Goal: Contribute content

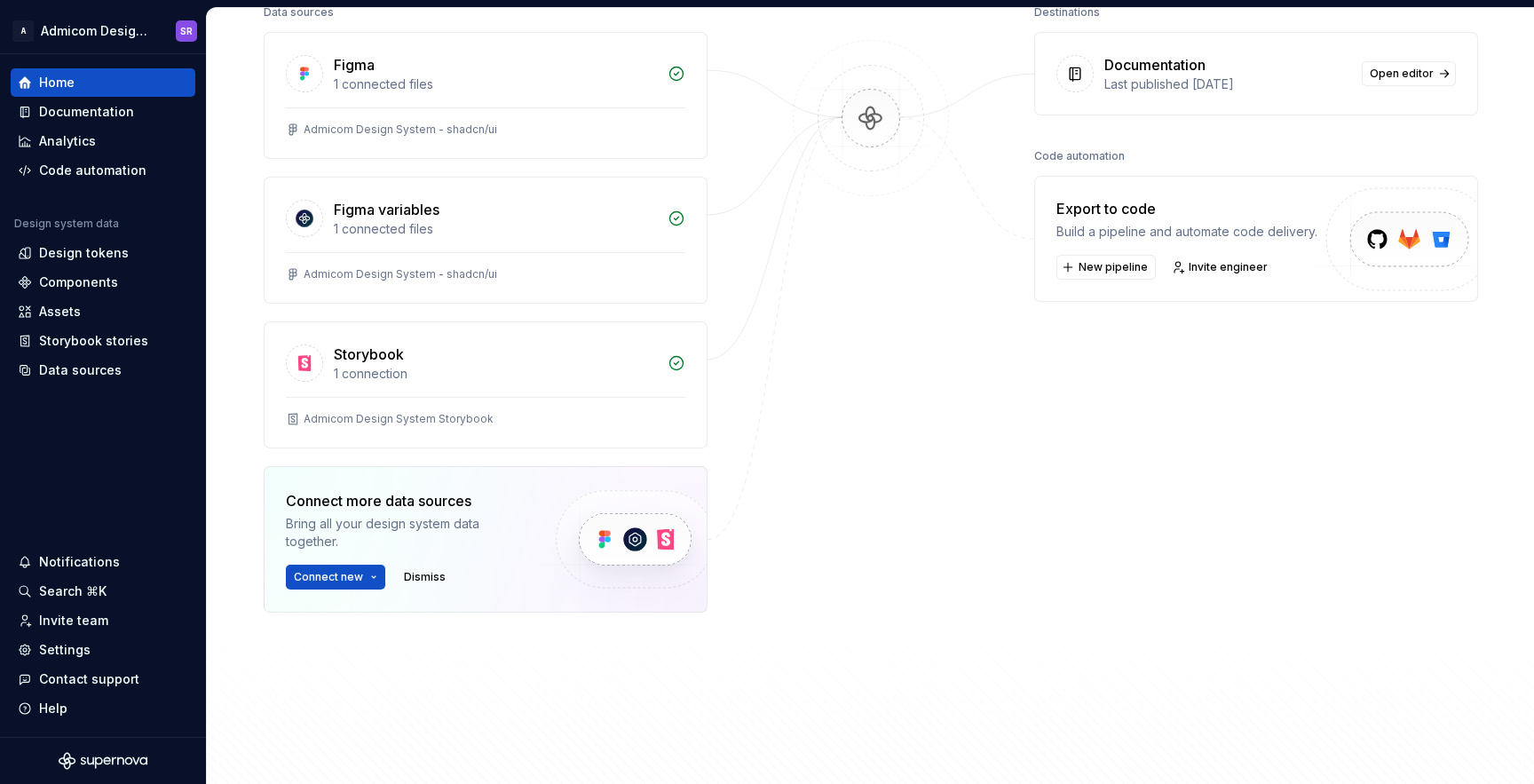
scroll to position [424, 0]
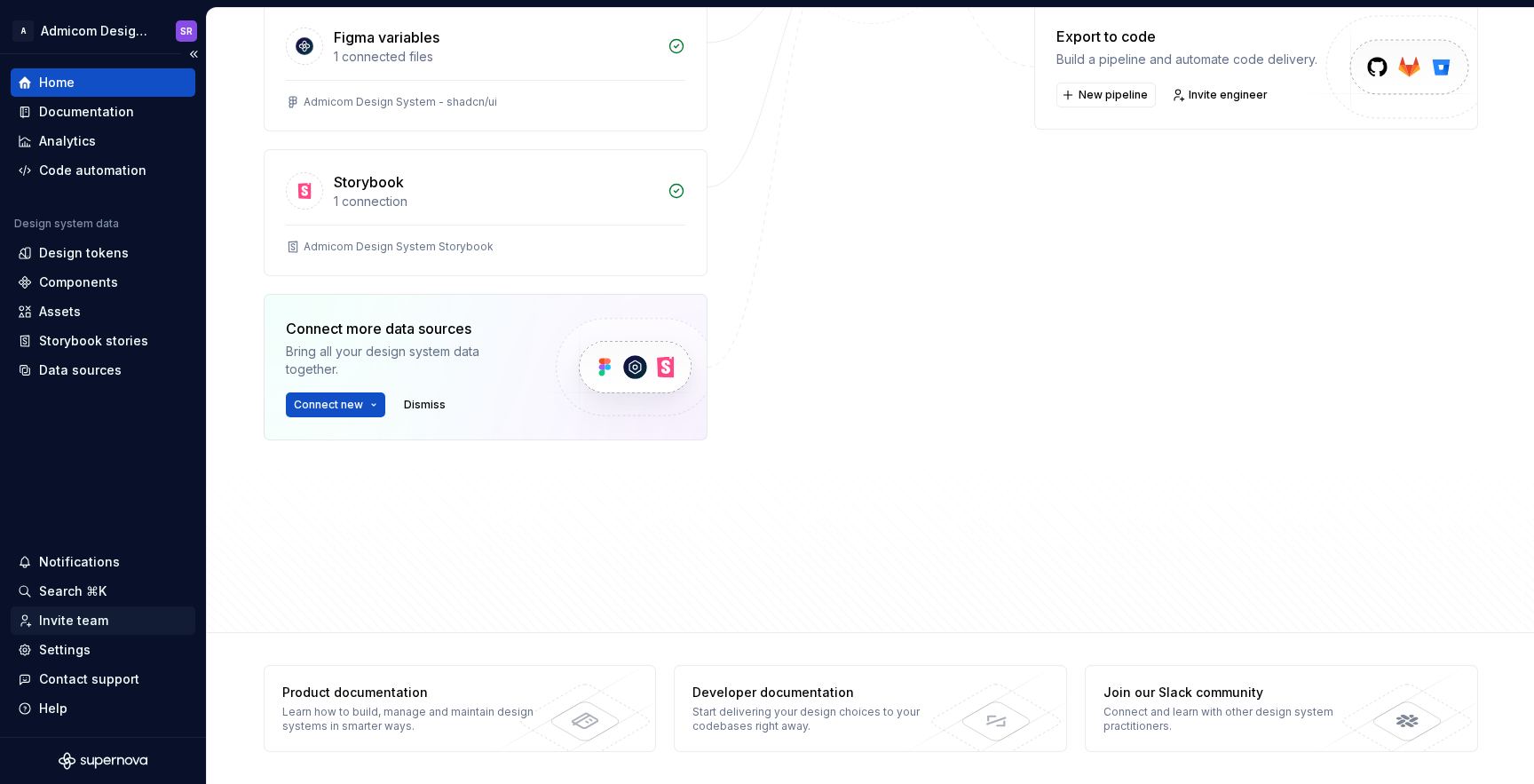
click at [95, 624] on div "Invite team" at bounding box center [73, 620] width 69 height 18
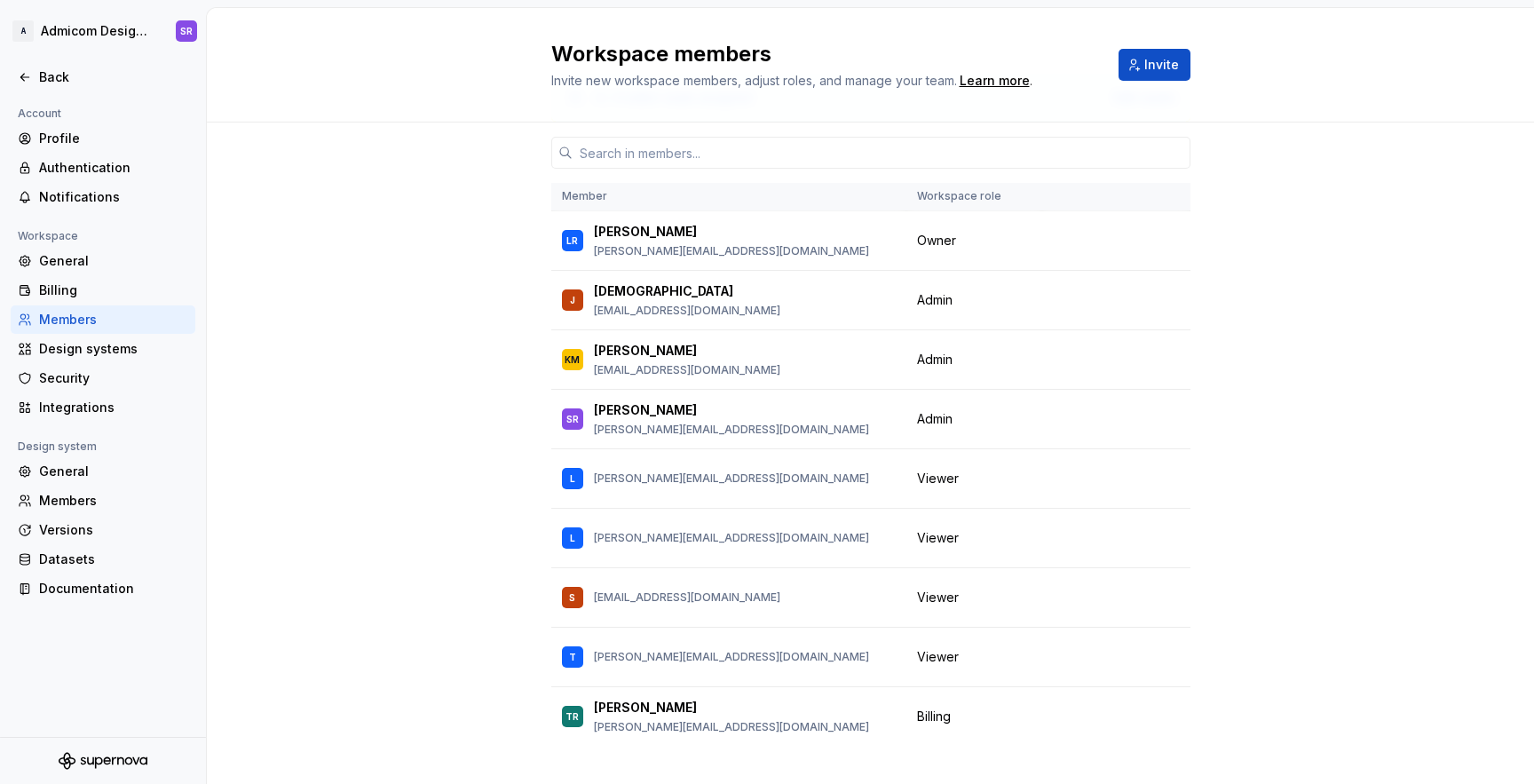
scroll to position [96, 0]
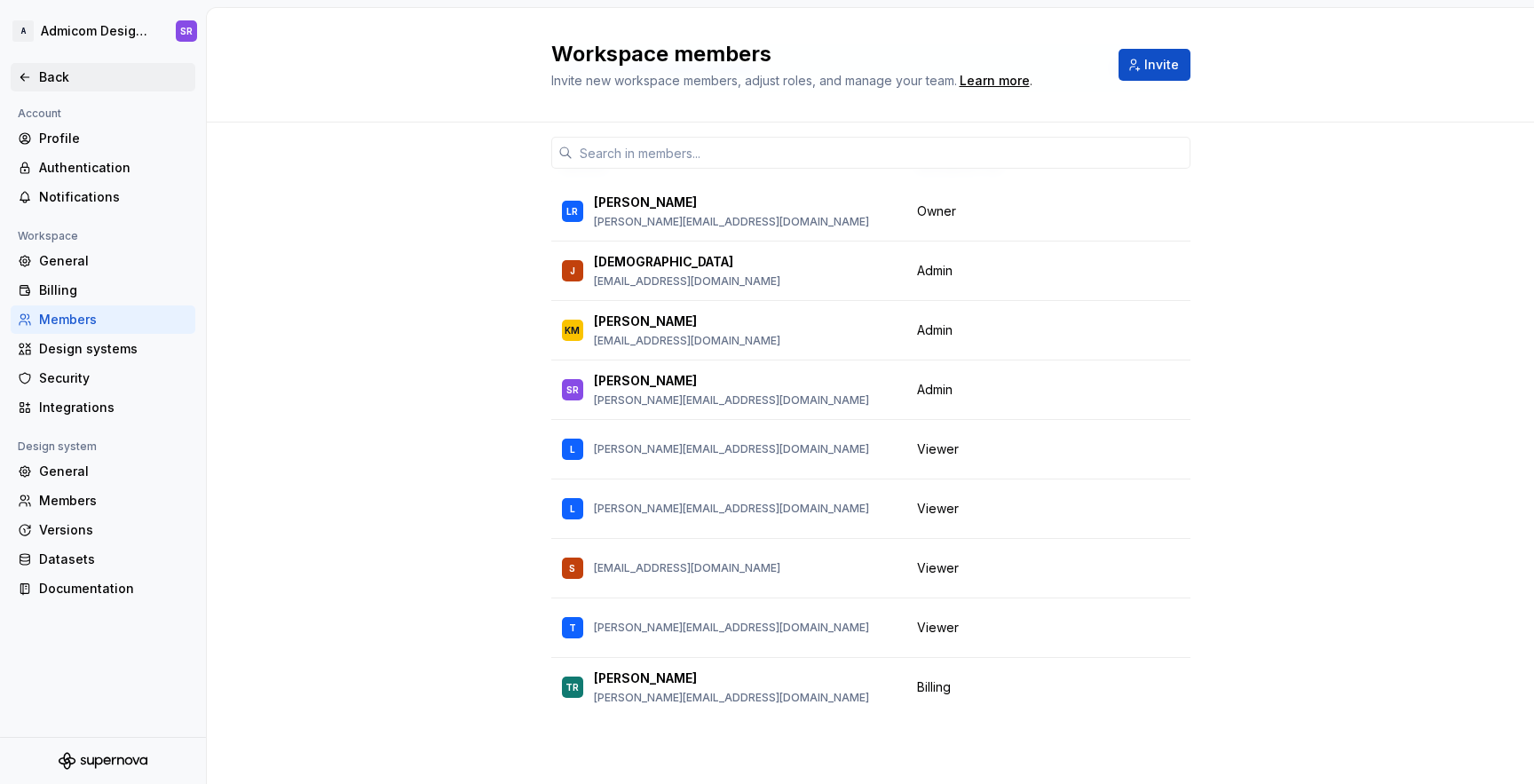
click at [39, 68] on div "Back" at bounding box center [114, 77] width 150 height 18
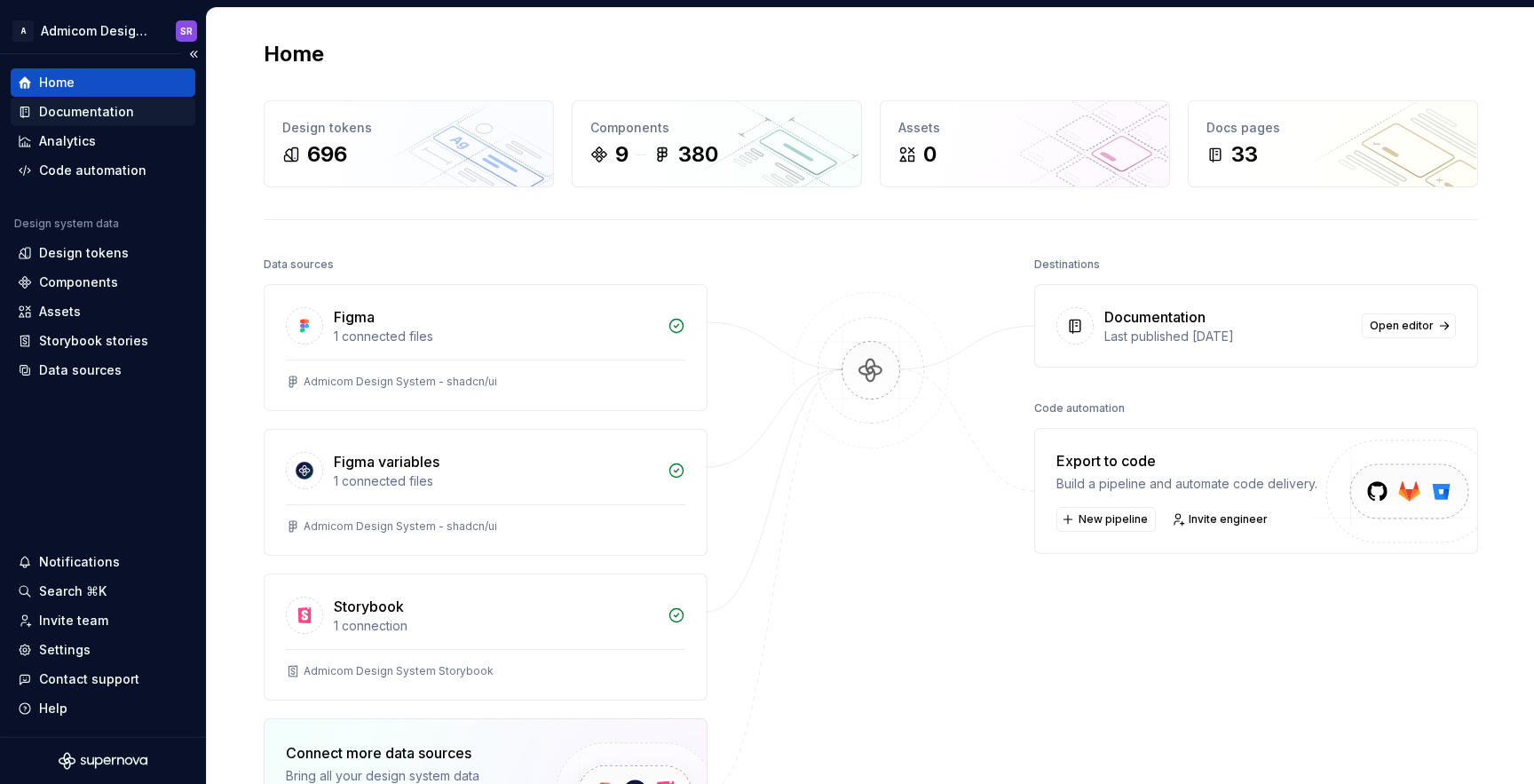
click at [78, 120] on div "Documentation" at bounding box center [86, 112] width 95 height 18
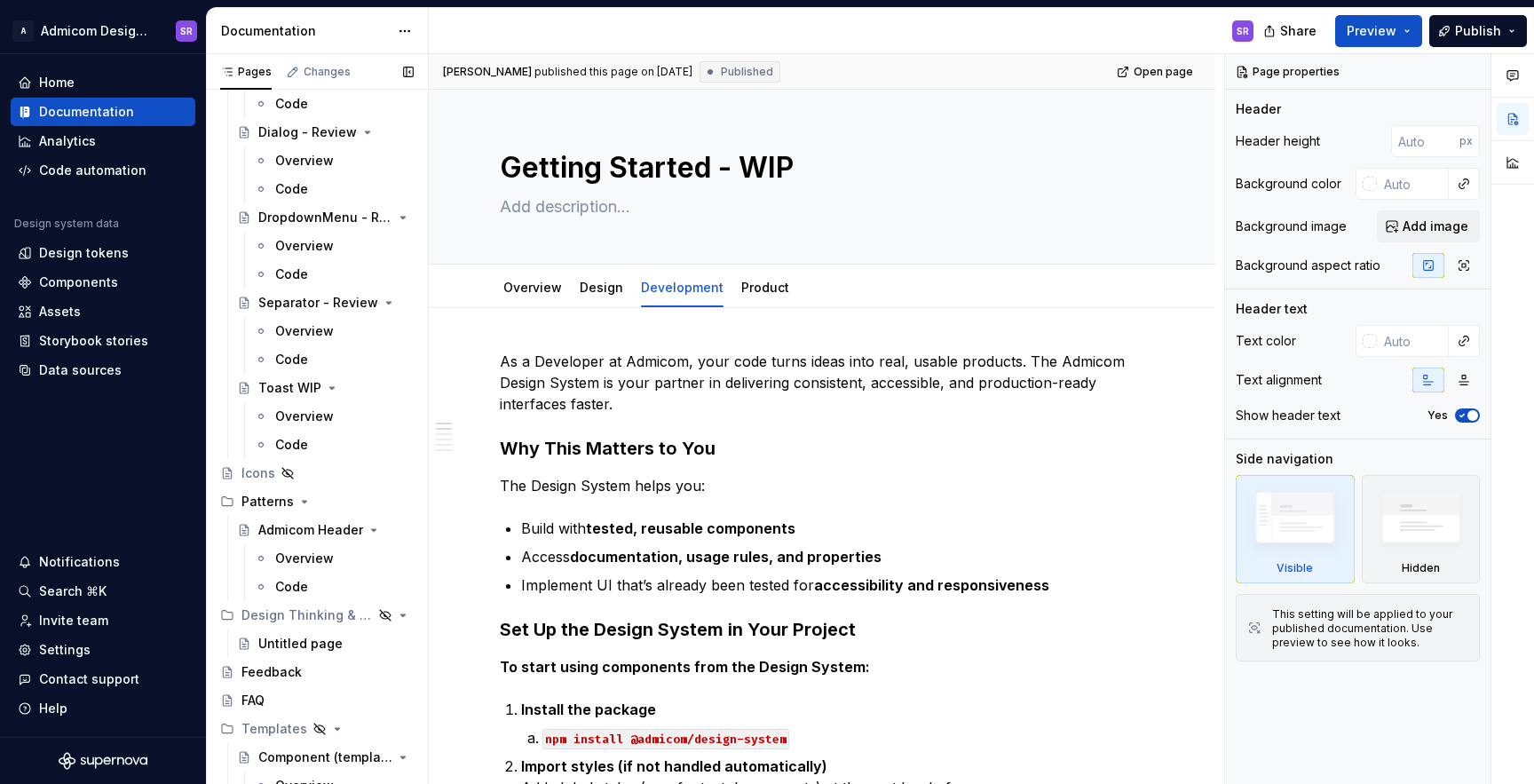
scroll to position [733, 0]
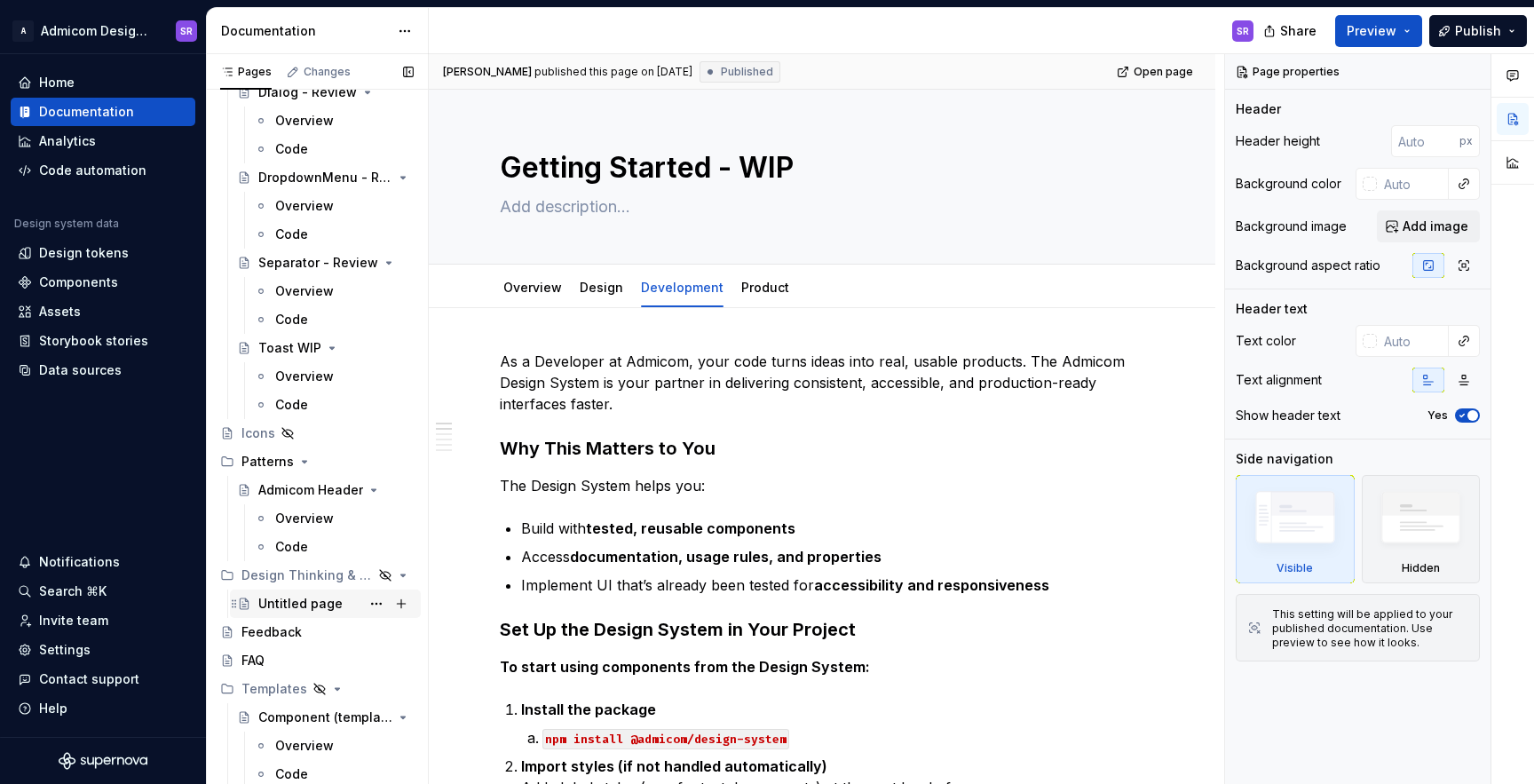
click at [286, 608] on div "Untitled page" at bounding box center [300, 603] width 84 height 18
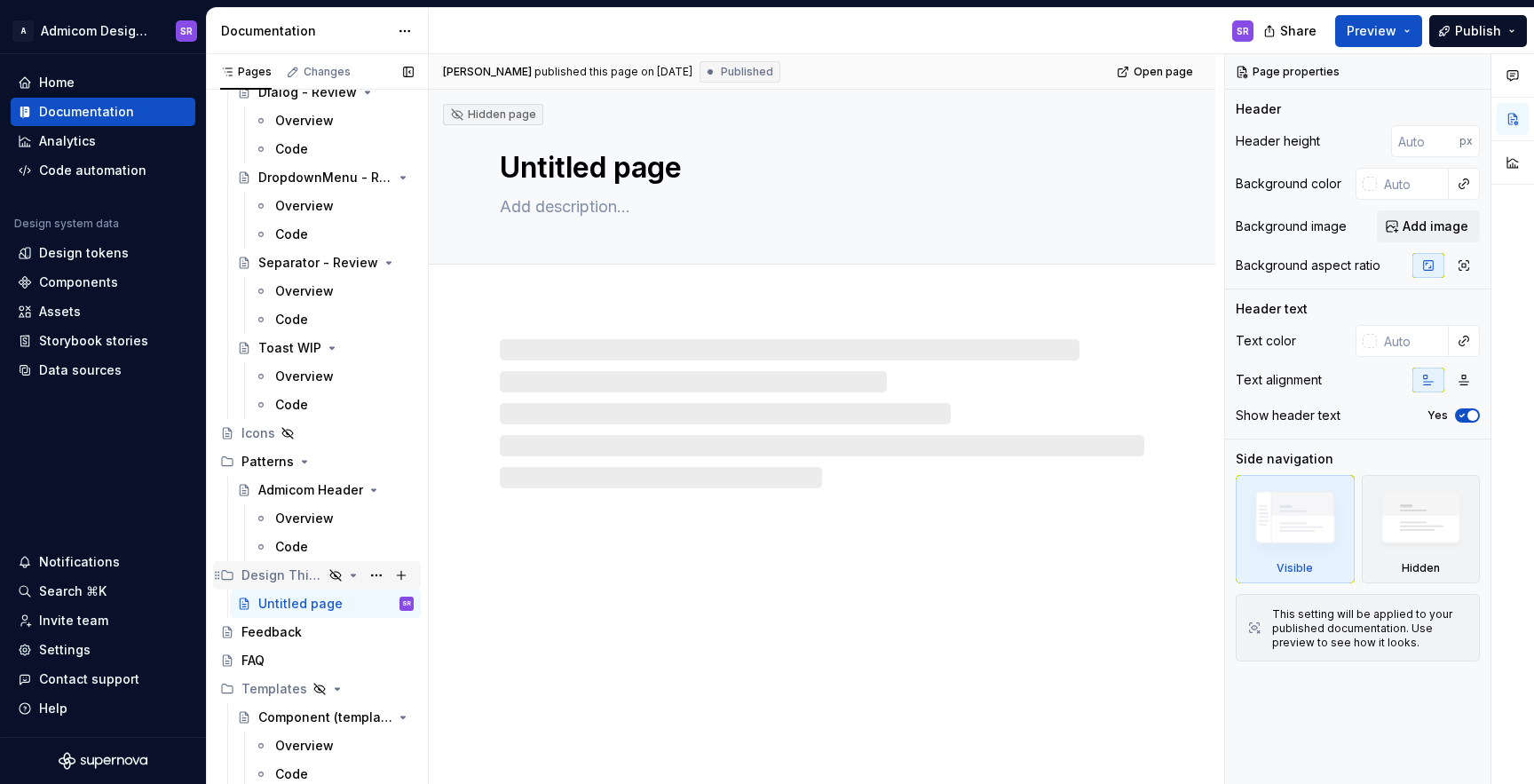
click at [294, 568] on div "Design Thinking & Doing" at bounding box center [282, 575] width 81 height 18
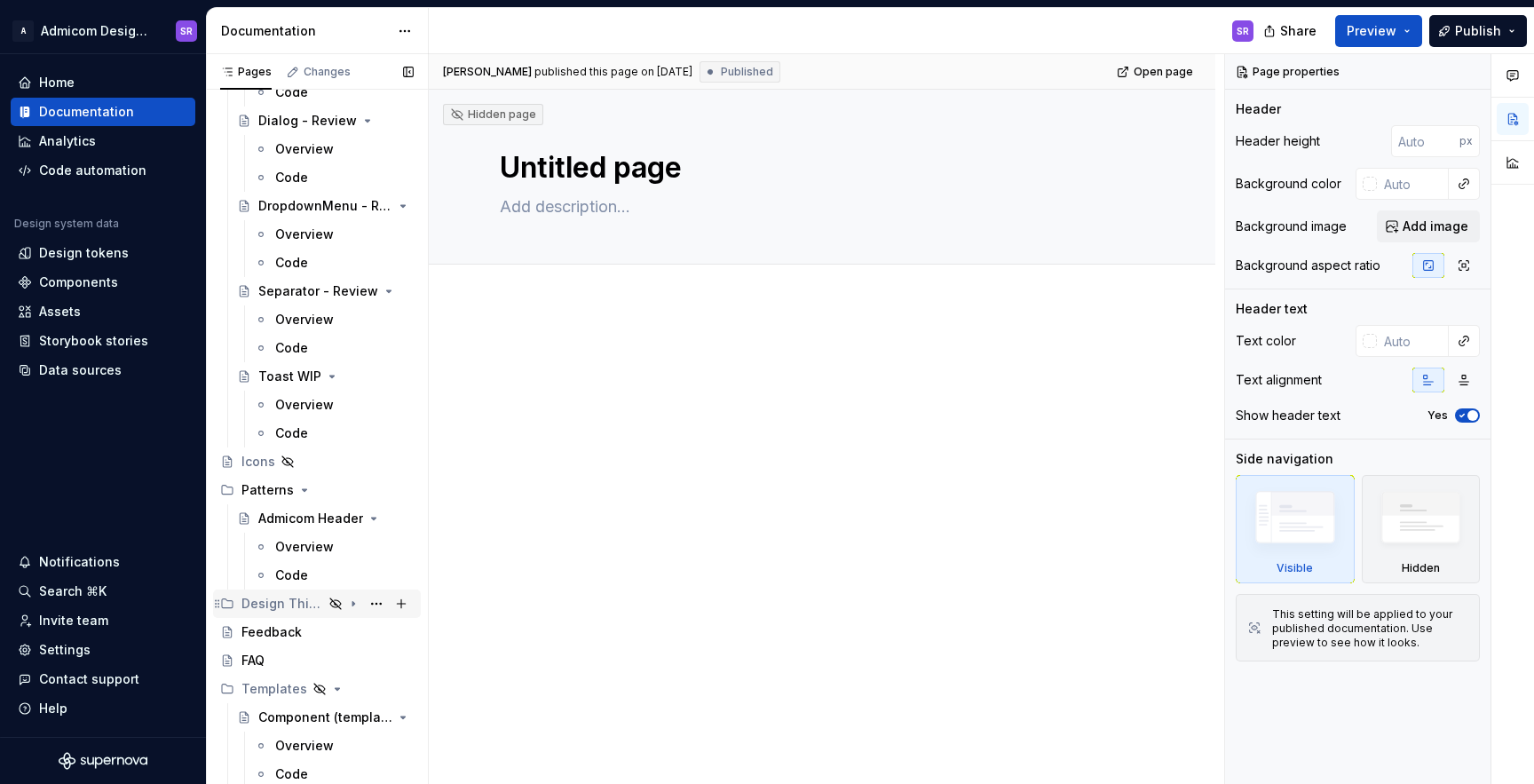
scroll to position [704, 0]
click at [280, 610] on div "Design Thinking & Doing" at bounding box center [282, 603] width 81 height 18
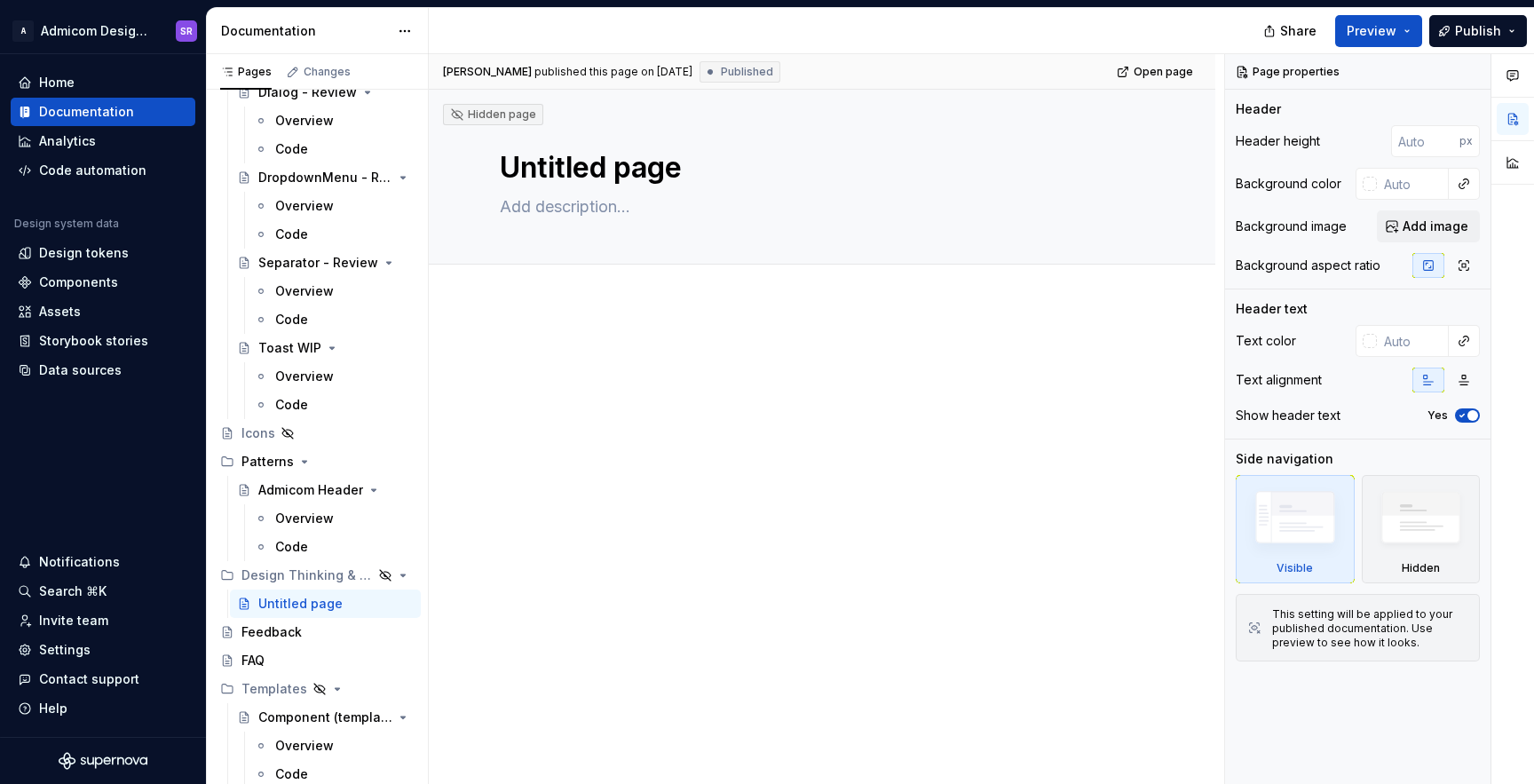
type textarea "*"
